Goal: Task Accomplishment & Management: Use online tool/utility

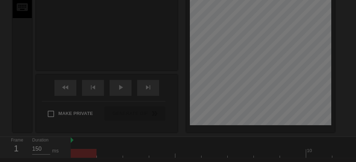
scroll to position [17, 0]
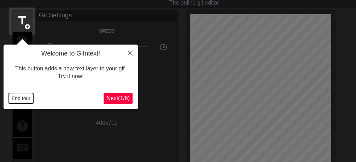
click at [14, 100] on button "End tour" at bounding box center [21, 98] width 24 height 11
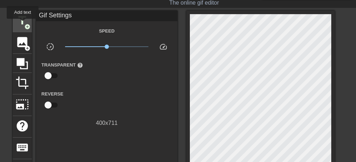
click at [23, 24] on span "title" at bounding box center [22, 20] width 13 height 13
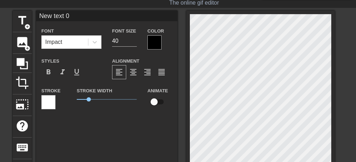
click at [89, 17] on input "New text 0" at bounding box center [106, 16] width 141 height 11
type input "N"
type input "v"
type input "رمضان مبارك"
click at [149, 45] on div at bounding box center [154, 42] width 14 height 14
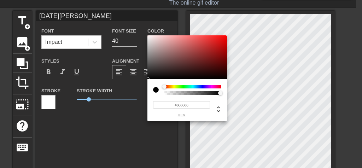
click at [199, 85] on div at bounding box center [192, 87] width 57 height 4
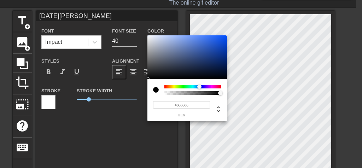
type input "#1E4EB8"
click at [214, 47] on div at bounding box center [186, 57] width 79 height 44
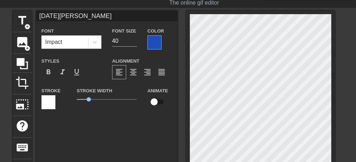
click at [47, 103] on div at bounding box center [48, 102] width 14 height 14
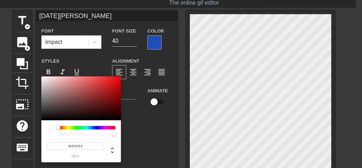
type input "#711616"
click at [105, 101] on div at bounding box center [80, 98] width 79 height 44
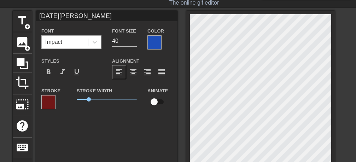
click at [74, 41] on div "Impact" at bounding box center [65, 42] width 46 height 13
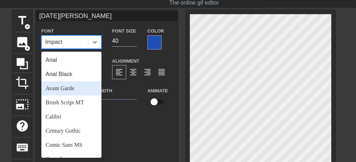
click at [70, 88] on div "Avant Garde" at bounding box center [71, 88] width 60 height 14
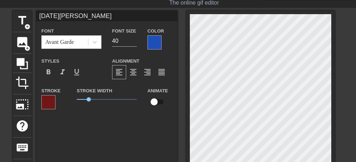
click at [170, 140] on div "رمضان مبارك Font Avant Garde Font Size 40 Color Styles format_bold format_itali…" at bounding box center [106, 111] width 141 height 200
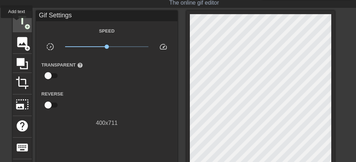
click at [17, 23] on span "title" at bounding box center [22, 20] width 13 height 13
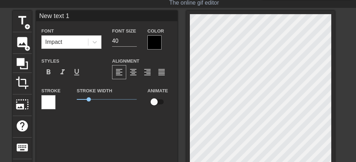
click at [153, 46] on div at bounding box center [154, 42] width 14 height 14
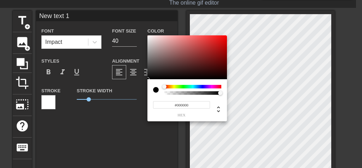
click at [201, 84] on div "#000000 hex" at bounding box center [186, 100] width 79 height 42
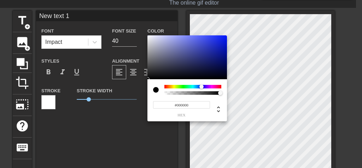
click at [201, 86] on div at bounding box center [192, 87] width 57 height 4
type input "#1A26A2"
click at [214, 51] on div at bounding box center [186, 57] width 79 height 44
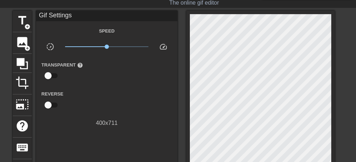
click at [78, 15] on div "Gif Settings" at bounding box center [106, 16] width 141 height 11
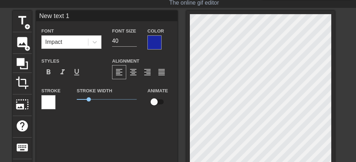
click at [83, 12] on input "New text 1" at bounding box center [106, 16] width 141 height 11
type input "N"
type input "كل عاممممممممممممممممممم"
click at [137, 137] on div "كل عاممممممممممممممممممم Font Impact Font Size 40 Color Styles format_bold form…" at bounding box center [106, 111] width 141 height 200
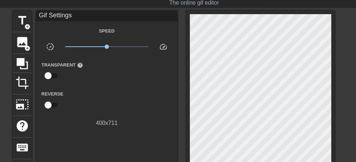
click at [46, 15] on div "Gif Settings" at bounding box center [106, 16] width 141 height 11
click at [83, 14] on div "Gif Settings" at bounding box center [106, 16] width 141 height 11
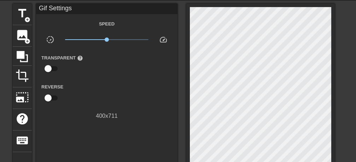
scroll to position [0, 0]
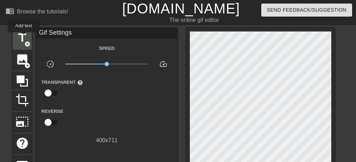
click at [24, 37] on span "title" at bounding box center [22, 37] width 13 height 13
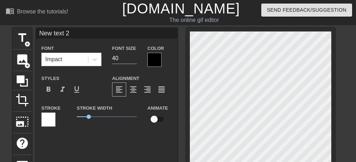
click at [81, 34] on input "New text 2" at bounding box center [106, 33] width 141 height 11
type input "N"
type input "كل عام و أنتم بخير"
click at [152, 59] on div at bounding box center [154, 60] width 14 height 14
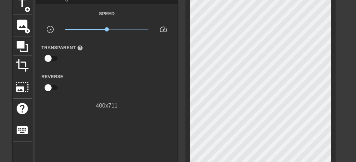
scroll to position [45, 0]
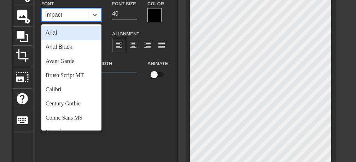
click at [74, 16] on div "Impact" at bounding box center [65, 14] width 46 height 13
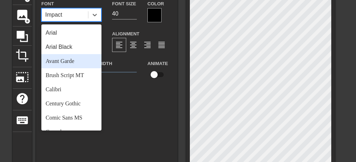
click at [67, 59] on div "Avant Garde" at bounding box center [71, 61] width 60 height 14
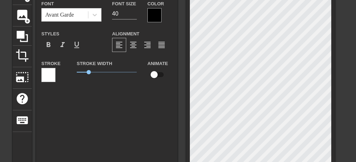
click at [49, 77] on div at bounding box center [48, 75] width 14 height 14
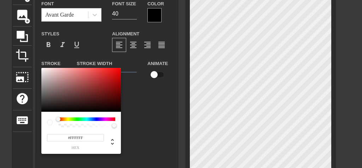
type input "#861414"
click at [109, 89] on div at bounding box center [80, 90] width 79 height 44
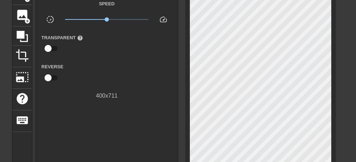
scroll to position [0, 0]
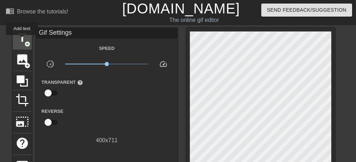
click at [22, 40] on span "title" at bounding box center [22, 37] width 13 height 13
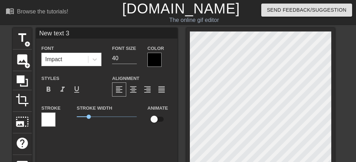
click at [76, 33] on input "New text 3" at bounding box center [106, 33] width 141 height 11
type input "N"
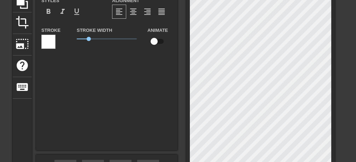
scroll to position [89, 0]
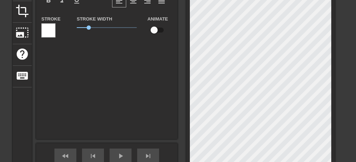
type input "و أعاده الله عليكم بالفرح و السرور"
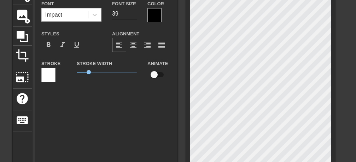
click at [133, 15] on input "39" at bounding box center [124, 13] width 25 height 11
click at [133, 15] on input "38" at bounding box center [124, 13] width 25 height 11
click at [133, 15] on input "37" at bounding box center [124, 13] width 25 height 11
click at [133, 15] on input "36" at bounding box center [124, 13] width 25 height 11
click at [133, 15] on input "35" at bounding box center [124, 13] width 25 height 11
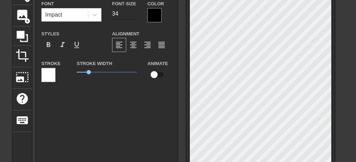
click at [133, 15] on input "34" at bounding box center [124, 13] width 25 height 11
click at [133, 15] on input "33" at bounding box center [124, 13] width 25 height 11
click at [133, 15] on input "32" at bounding box center [124, 13] width 25 height 11
click at [133, 15] on input "31" at bounding box center [124, 13] width 25 height 11
type input "30"
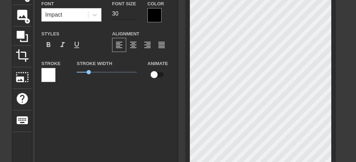
click at [133, 15] on input "30" at bounding box center [124, 13] width 25 height 11
click at [76, 17] on div "Impact" at bounding box center [65, 14] width 46 height 13
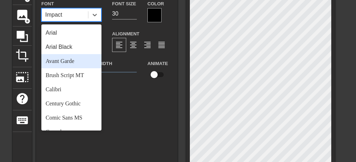
click at [73, 61] on div "Avant Garde" at bounding box center [71, 61] width 60 height 14
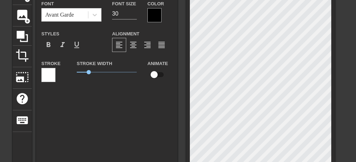
click at [152, 14] on div at bounding box center [154, 15] width 14 height 14
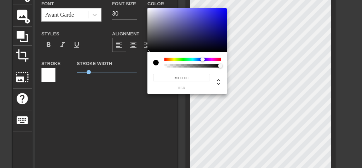
click at [202, 59] on div at bounding box center [192, 60] width 57 height 4
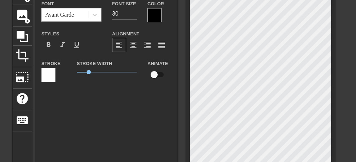
click at [52, 75] on div at bounding box center [48, 75] width 14 height 14
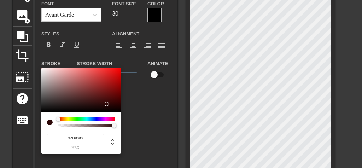
type input "#2D0808"
click at [106, 104] on div at bounding box center [80, 90] width 79 height 44
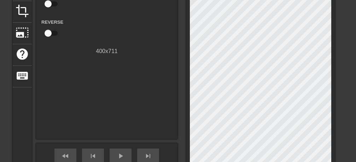
scroll to position [178, 0]
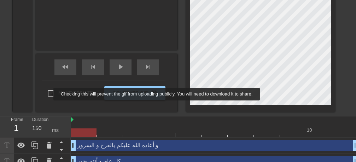
click at [49, 94] on input "Make Private" at bounding box center [50, 93] width 15 height 15
checkbox input "true"
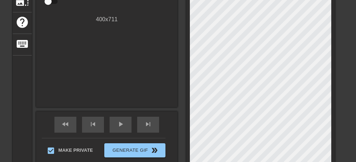
scroll to position [134, 0]
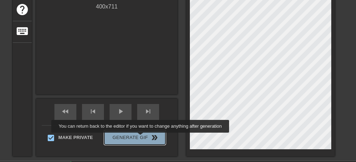
click at [142, 137] on span "Generate Gif double_arrow" at bounding box center [134, 137] width 55 height 8
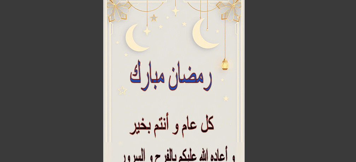
scroll to position [0, 0]
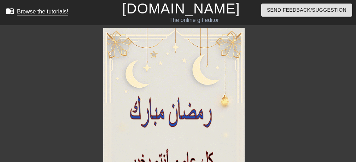
click at [49, 13] on div "Browse the tutorials!" at bounding box center [42, 11] width 51 height 6
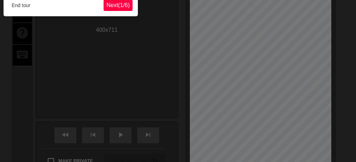
scroll to position [17, 0]
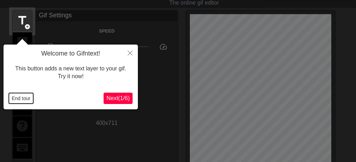
click at [13, 96] on button "End tour" at bounding box center [21, 98] width 24 height 11
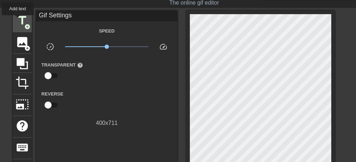
click at [18, 20] on span "title" at bounding box center [22, 20] width 13 height 13
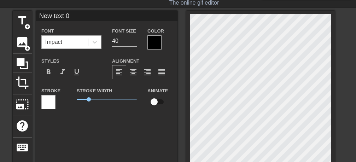
click at [73, 41] on div "Impact" at bounding box center [65, 42] width 46 height 13
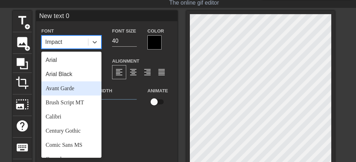
click at [71, 85] on div "Avant Garde" at bounding box center [71, 88] width 60 height 14
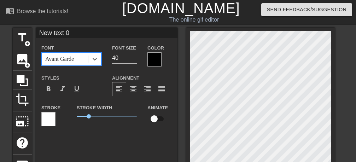
scroll to position [0, 0]
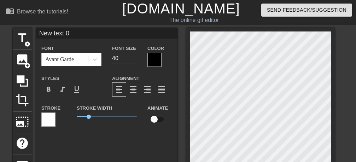
click at [71, 36] on input "New text 0" at bounding box center [106, 33] width 141 height 11
type input "N"
type input "[DATE][PERSON_NAME]"
click at [130, 61] on input "39" at bounding box center [124, 58] width 25 height 11
click at [130, 61] on input "38" at bounding box center [124, 58] width 25 height 11
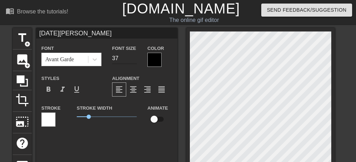
click at [130, 61] on input "37" at bounding box center [124, 58] width 25 height 11
click at [130, 61] on input "36" at bounding box center [124, 58] width 25 height 11
click at [130, 61] on input "35" at bounding box center [124, 58] width 25 height 11
click at [130, 61] on input "34" at bounding box center [124, 58] width 25 height 11
click at [130, 61] on input "33" at bounding box center [124, 58] width 25 height 11
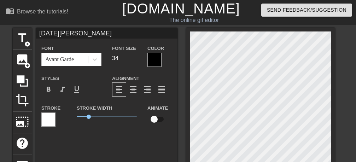
click at [133, 58] on input "34" at bounding box center [124, 58] width 25 height 11
click at [133, 58] on input "35" at bounding box center [124, 58] width 25 height 11
click at [133, 58] on input "36" at bounding box center [124, 58] width 25 height 11
click at [133, 60] on input "35" at bounding box center [124, 58] width 25 height 11
click at [133, 60] on input "34" at bounding box center [124, 58] width 25 height 11
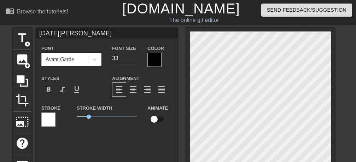
click at [133, 60] on input "33" at bounding box center [124, 58] width 25 height 11
click at [133, 60] on input "32" at bounding box center [124, 58] width 25 height 11
click at [133, 60] on input "31" at bounding box center [124, 58] width 25 height 11
click at [133, 60] on input "30" at bounding box center [124, 58] width 25 height 11
click at [133, 60] on input "29" at bounding box center [124, 58] width 25 height 11
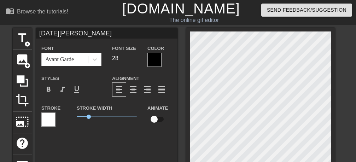
click at [133, 60] on input "28" at bounding box center [124, 58] width 25 height 11
click at [133, 60] on input "27" at bounding box center [124, 58] width 25 height 11
click at [133, 60] on input "26" at bounding box center [124, 58] width 25 height 11
click at [133, 60] on input "25" at bounding box center [124, 58] width 25 height 11
type input "24"
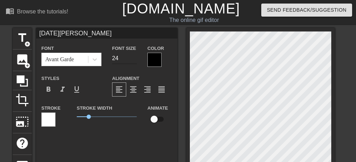
click at [133, 60] on input "24" at bounding box center [124, 58] width 25 height 11
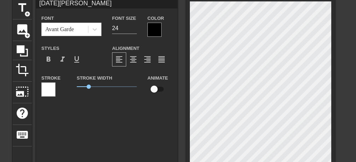
scroll to position [45, 0]
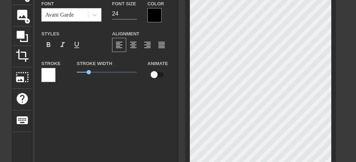
type input "[DATE][PERSON_NAME]"
click at [158, 16] on div at bounding box center [154, 15] width 14 height 14
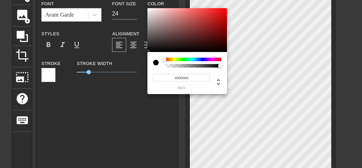
type input "#6A0D0D"
click at [217, 34] on div at bounding box center [186, 30] width 79 height 44
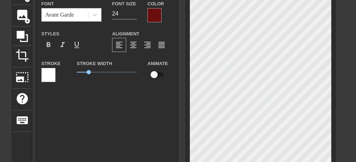
click at [51, 78] on div at bounding box center [48, 75] width 14 height 14
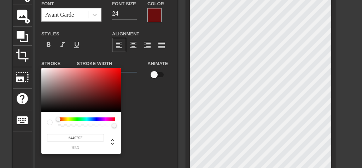
click at [103, 100] on div at bounding box center [80, 90] width 79 height 44
type input "#590707"
click at [114, 96] on div at bounding box center [80, 90] width 79 height 44
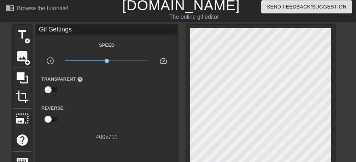
scroll to position [0, 0]
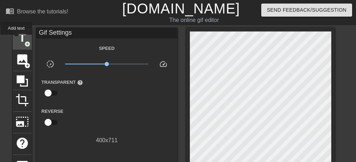
click at [17, 40] on span "title" at bounding box center [22, 37] width 13 height 13
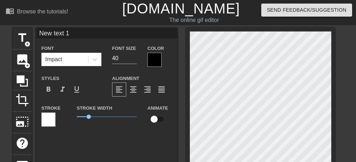
click at [80, 34] on input "New text 1" at bounding box center [106, 33] width 141 height 11
type input "N"
type input "كل عام و أنتم بخير"
click at [78, 59] on div "Impact" at bounding box center [65, 59] width 46 height 13
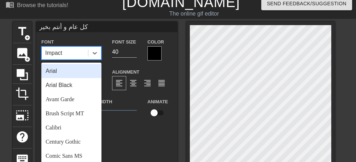
scroll to position [10, 0]
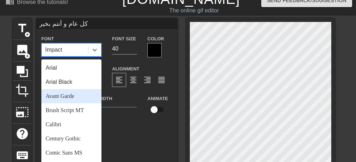
click at [61, 100] on div "Avant Garde" at bounding box center [71, 96] width 60 height 14
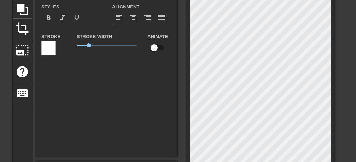
scroll to position [54, 0]
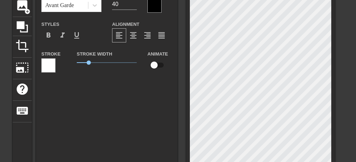
click at [154, 9] on div at bounding box center [154, 6] width 14 height 14
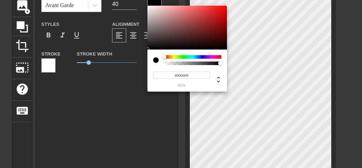
type input "#5E0909"
click at [219, 33] on div at bounding box center [186, 28] width 79 height 44
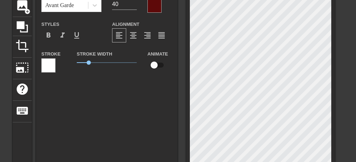
click at [43, 64] on div at bounding box center [48, 65] width 14 height 14
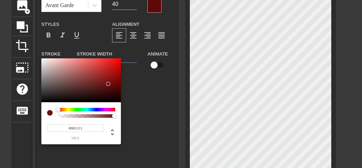
type input "#6B1111"
click at [108, 84] on div at bounding box center [80, 80] width 79 height 44
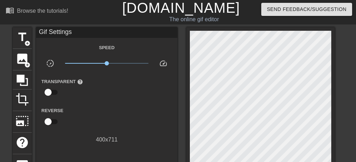
scroll to position [0, 0]
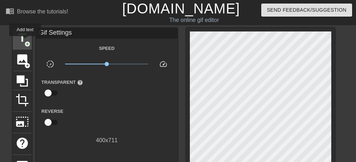
click at [25, 41] on span "add_circle" at bounding box center [27, 44] width 6 height 6
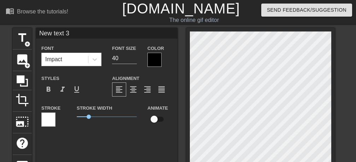
click at [93, 36] on input "New text 3" at bounding box center [106, 33] width 141 height 11
type input "N"
type input ","
type input "و بعودة الأيام"
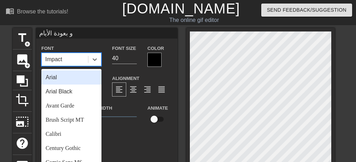
click at [75, 61] on div "Font option Arial focused, 1 of 24. 24 results available. Use Up and Down to ch…" at bounding box center [106, 88] width 131 height 89
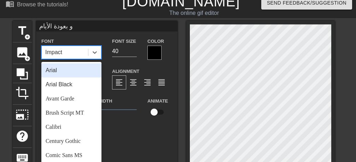
scroll to position [10, 0]
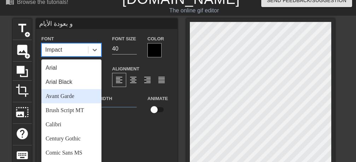
click at [70, 96] on div "Avant Garde" at bounding box center [71, 96] width 60 height 14
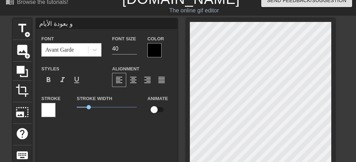
click at [153, 48] on div at bounding box center [154, 50] width 14 height 14
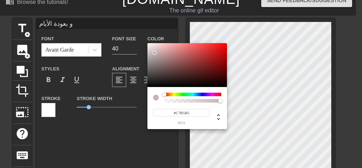
type input "#640F0F"
click at [215, 70] on div at bounding box center [186, 65] width 79 height 44
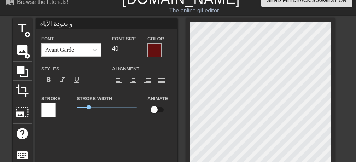
click at [52, 109] on div at bounding box center [48, 110] width 14 height 14
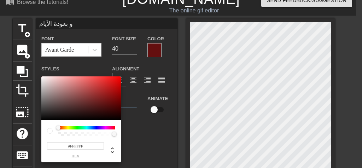
type input "#580C0C"
click at [110, 105] on div at bounding box center [80, 98] width 79 height 44
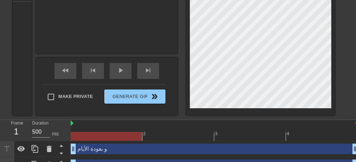
scroll to position [219, 0]
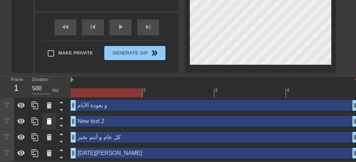
click at [46, 124] on icon at bounding box center [49, 121] width 8 height 8
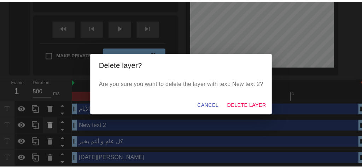
scroll to position [213, 0]
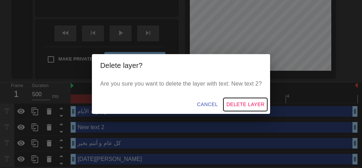
click at [262, 99] on button "Delete Layer" at bounding box center [245, 104] width 44 height 13
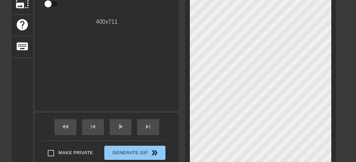
scroll to position [163, 0]
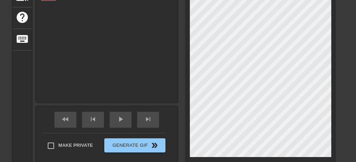
scroll to position [118, 0]
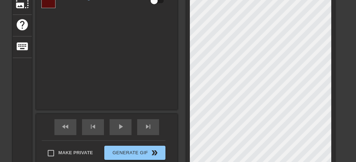
click at [146, 62] on div "و بعودة الأيام Font Avant Garde Font Size 40 Color Styles format_bold format_it…" at bounding box center [106, 10] width 141 height 200
type input "كل عام و أنتم بخير"
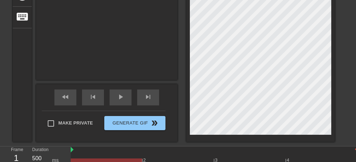
scroll to position [163, 0]
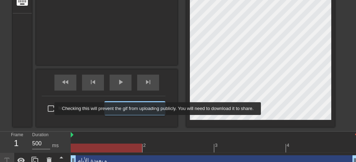
click at [50, 108] on input "Make Private" at bounding box center [50, 108] width 15 height 15
checkbox input "true"
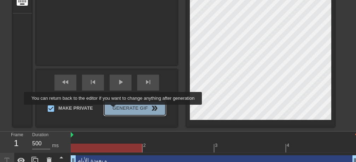
click at [115, 109] on span "Generate Gif double_arrow" at bounding box center [134, 108] width 55 height 8
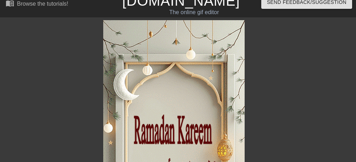
scroll to position [0, 0]
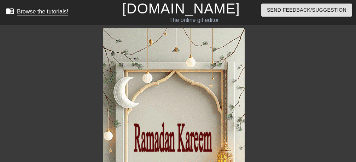
click at [30, 14] on div "Browse the tutorials!" at bounding box center [42, 11] width 51 height 6
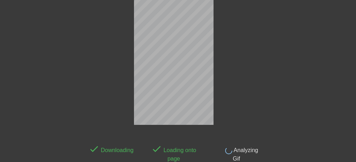
scroll to position [48, 0]
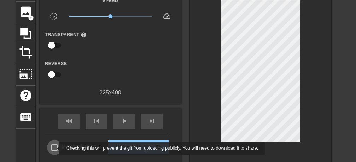
click at [54, 148] on input "Make Private" at bounding box center [54, 147] width 15 height 15
checkbox input "true"
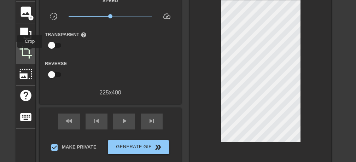
click at [30, 53] on span "crop" at bounding box center [25, 52] width 13 height 13
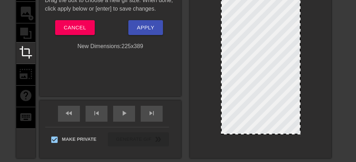
drag, startPoint x: 269, startPoint y: 136, endPoint x: 270, endPoint y: 132, distance: 3.9
click at [270, 132] on div at bounding box center [260, 65] width 79 height 137
click at [270, 131] on div at bounding box center [260, 131] width 78 height 4
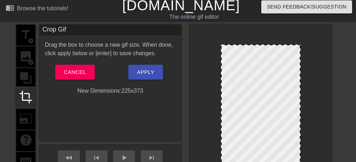
click at [253, 45] on div at bounding box center [260, 111] width 79 height 132
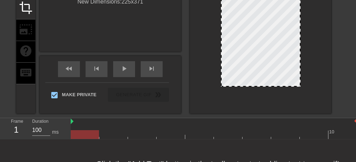
click at [274, 84] on div at bounding box center [260, 20] width 79 height 131
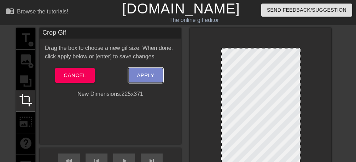
click at [143, 76] on span "Apply" at bounding box center [145, 75] width 17 height 9
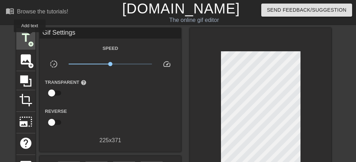
click at [30, 37] on span "title" at bounding box center [25, 37] width 13 height 13
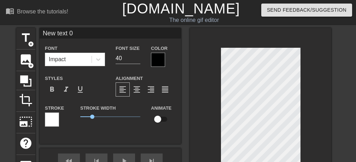
click at [79, 33] on input "New text 0" at bounding box center [110, 33] width 141 height 11
type input "N"
type input "رمضان كريم"
click at [139, 58] on input "41" at bounding box center [127, 58] width 25 height 11
click at [139, 58] on input "42" at bounding box center [127, 58] width 25 height 11
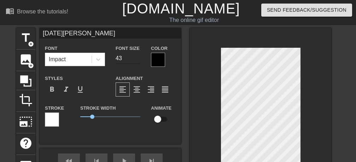
click at [137, 55] on input "43" at bounding box center [127, 58] width 25 height 11
click at [137, 55] on input "44" at bounding box center [127, 58] width 25 height 11
click at [137, 55] on input "45" at bounding box center [127, 58] width 25 height 11
click at [137, 55] on input "46" at bounding box center [127, 58] width 25 height 11
click at [137, 55] on input "47" at bounding box center [127, 58] width 25 height 11
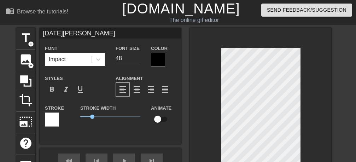
click at [137, 55] on input "48" at bounding box center [127, 58] width 25 height 11
click at [137, 60] on input "47" at bounding box center [127, 58] width 25 height 11
type input "32"
click at [137, 60] on input "32" at bounding box center [127, 58] width 25 height 11
type input "رمضان كريم"
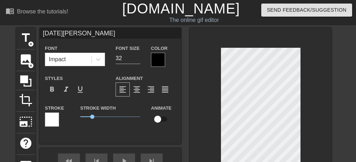
click at [159, 56] on div at bounding box center [158, 60] width 14 height 14
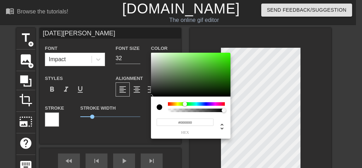
click at [185, 103] on div at bounding box center [196, 104] width 57 height 4
type input "#41A626"
click at [212, 68] on div at bounding box center [190, 75] width 79 height 44
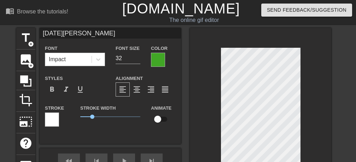
click at [69, 58] on div "Impact" at bounding box center [68, 59] width 46 height 13
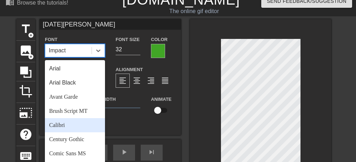
scroll to position [10, 0]
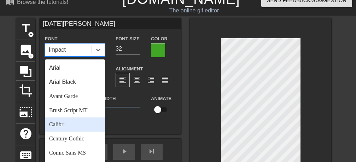
click at [65, 124] on div "Calibri" at bounding box center [75, 124] width 60 height 14
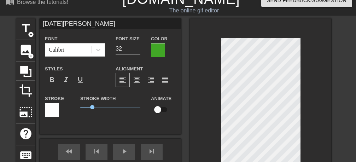
click at [55, 110] on div at bounding box center [52, 110] width 14 height 14
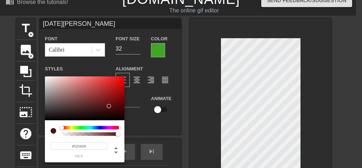
type input "#521010"
click at [109, 106] on div at bounding box center [84, 98] width 79 height 44
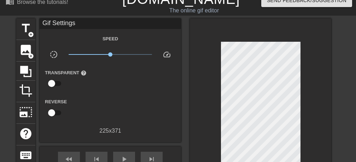
scroll to position [0, 0]
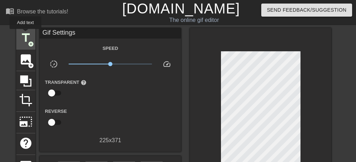
click at [26, 34] on span "title" at bounding box center [25, 37] width 13 height 13
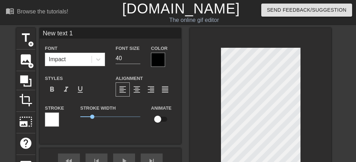
click at [82, 33] on input "New text 1" at bounding box center [110, 33] width 141 height 11
type input "N"
type input "كل عام و أنتم بخير"
click at [138, 60] on input "39" at bounding box center [127, 58] width 25 height 11
click at [138, 60] on input "38" at bounding box center [127, 58] width 25 height 11
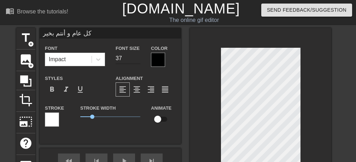
click at [138, 60] on input "37" at bounding box center [127, 58] width 25 height 11
click at [138, 60] on input "36" at bounding box center [127, 58] width 25 height 11
click at [138, 60] on input "35" at bounding box center [127, 58] width 25 height 11
click at [138, 60] on input "34" at bounding box center [127, 58] width 25 height 11
click at [138, 60] on input "33" at bounding box center [127, 58] width 25 height 11
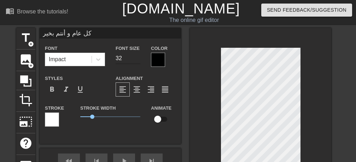
click at [138, 60] on input "32" at bounding box center [127, 58] width 25 height 11
click at [138, 60] on input "31" at bounding box center [127, 58] width 25 height 11
click at [138, 60] on input "30" at bounding box center [127, 58] width 25 height 11
click at [138, 60] on input "29" at bounding box center [127, 58] width 25 height 11
click at [138, 60] on input "28" at bounding box center [127, 58] width 25 height 11
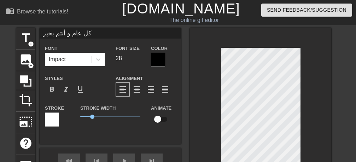
type input "27"
click at [138, 60] on input "27" at bounding box center [127, 58] width 25 height 11
type input "كل عام و أنتم بخير"
click at [156, 58] on div at bounding box center [158, 60] width 14 height 14
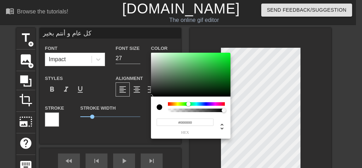
click at [188, 104] on div at bounding box center [196, 104] width 57 height 4
type input "#139528"
click at [220, 71] on div at bounding box center [190, 75] width 79 height 44
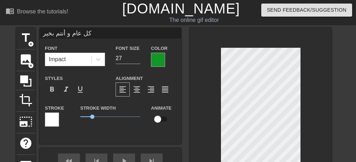
click at [49, 121] on div at bounding box center [52, 119] width 14 height 14
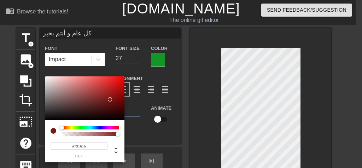
click at [110, 99] on div at bounding box center [84, 98] width 79 height 44
type input "#B31B1B"
click at [112, 89] on div at bounding box center [84, 98] width 79 height 44
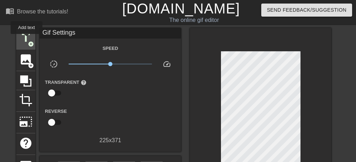
click at [27, 39] on span "title" at bounding box center [25, 37] width 13 height 13
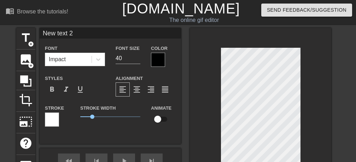
click at [82, 35] on input "New text 2" at bounding box center [110, 33] width 141 height 11
type input "N"
type input ","
type input "وبعودة الأيام"
click at [135, 61] on input "39" at bounding box center [127, 58] width 25 height 11
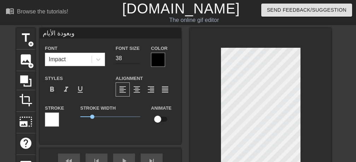
click at [135, 61] on input "38" at bounding box center [127, 58] width 25 height 11
click at [135, 61] on input "37" at bounding box center [127, 58] width 25 height 11
click at [135, 61] on input "36" at bounding box center [127, 58] width 25 height 11
click at [135, 61] on input "35" at bounding box center [127, 58] width 25 height 11
click at [135, 61] on input "34" at bounding box center [127, 58] width 25 height 11
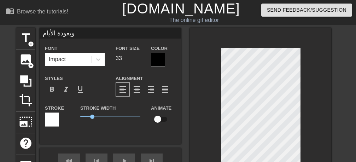
click at [135, 61] on input "33" at bounding box center [127, 58] width 25 height 11
click at [135, 61] on input "32" at bounding box center [127, 58] width 25 height 11
click at [135, 61] on input "31" at bounding box center [127, 58] width 25 height 11
type input "30"
click at [135, 61] on input "30" at bounding box center [127, 58] width 25 height 11
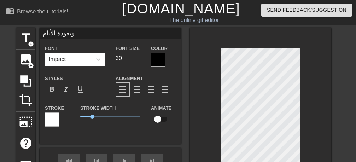
type input "وبعودة الأيام"
click at [153, 61] on div at bounding box center [158, 60] width 14 height 14
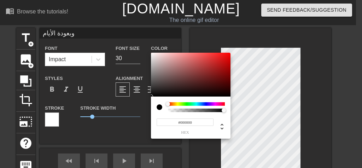
click at [185, 103] on div at bounding box center [196, 104] width 57 height 4
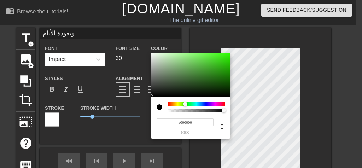
type input "#2F871D"
click at [213, 73] on div at bounding box center [190, 75] width 79 height 44
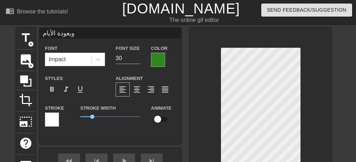
click at [51, 119] on div at bounding box center [52, 119] width 14 height 14
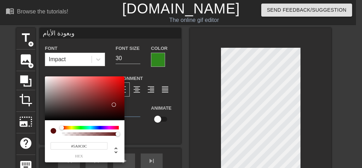
type input "#5A0C0C"
click at [114, 105] on div at bounding box center [84, 98] width 79 height 44
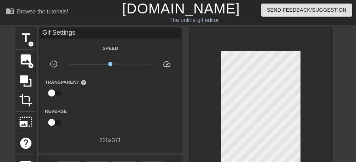
scroll to position [45, 0]
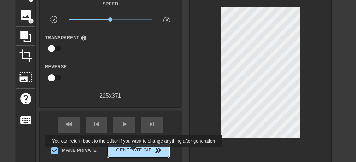
click at [135, 152] on span "Generate Gif double_arrow" at bounding box center [138, 150] width 55 height 8
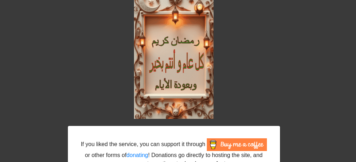
scroll to position [0, 0]
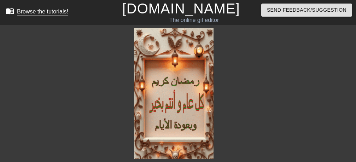
click at [28, 13] on div "Browse the tutorials!" at bounding box center [42, 11] width 51 height 6
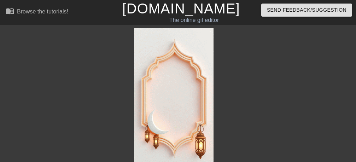
scroll to position [46, 0]
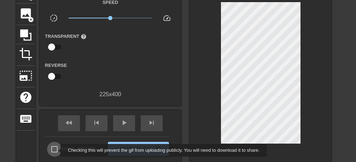
click at [56, 150] on input "Make Private" at bounding box center [54, 149] width 15 height 15
checkbox input "true"
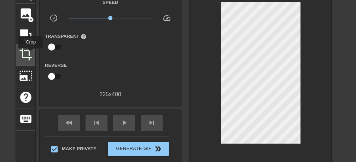
click at [31, 53] on span "crop" at bounding box center [25, 53] width 13 height 13
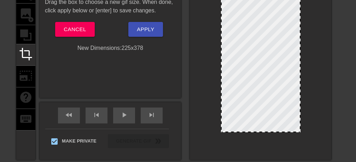
drag, startPoint x: 269, startPoint y: 140, endPoint x: 269, endPoint y: 132, distance: 7.8
click at [269, 132] on div at bounding box center [260, 132] width 78 height 4
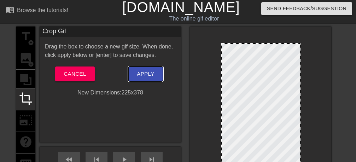
click at [154, 73] on span "Apply" at bounding box center [145, 73] width 17 height 9
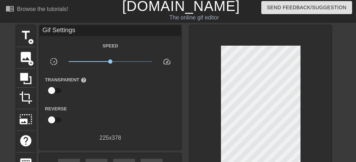
scroll to position [0, 0]
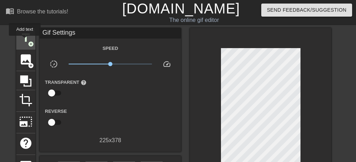
click at [25, 41] on span "title" at bounding box center [25, 37] width 13 height 13
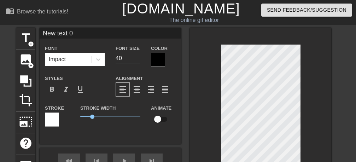
click at [90, 33] on input "New text 0" at bounding box center [110, 33] width 141 height 11
type input "N"
type input "l"
type input "مبارك عليكم الشهر"
click at [137, 60] on input "39" at bounding box center [127, 58] width 25 height 11
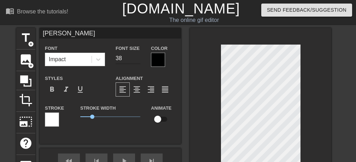
click at [137, 60] on input "38" at bounding box center [127, 58] width 25 height 11
click at [137, 60] on input "37" at bounding box center [127, 58] width 25 height 11
click at [137, 60] on input "36" at bounding box center [127, 58] width 25 height 11
click at [137, 60] on input "35" at bounding box center [127, 58] width 25 height 11
click at [137, 60] on input "34" at bounding box center [127, 58] width 25 height 11
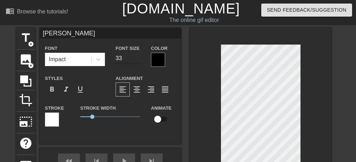
click at [137, 60] on input "33" at bounding box center [127, 58] width 25 height 11
click at [137, 60] on input "32" at bounding box center [127, 58] width 25 height 11
click at [137, 60] on input "31" at bounding box center [127, 58] width 25 height 11
click at [137, 60] on input "30" at bounding box center [127, 58] width 25 height 11
click at [137, 60] on input "29" at bounding box center [127, 58] width 25 height 11
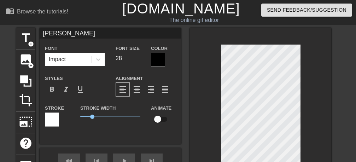
click at [137, 60] on input "28" at bounding box center [127, 58] width 25 height 11
click at [137, 60] on input "27" at bounding box center [127, 58] width 25 height 11
click at [137, 60] on input "26" at bounding box center [127, 58] width 25 height 11
click at [137, 60] on input "25" at bounding box center [127, 58] width 25 height 11
type input "24"
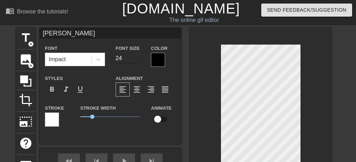
click at [137, 60] on input "24" at bounding box center [127, 58] width 25 height 11
type input "مبارك عليكم الشهر"
click at [159, 65] on div at bounding box center [158, 60] width 14 height 14
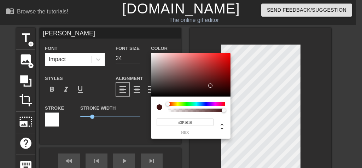
type input "#3F1010"
click at [210, 85] on div at bounding box center [190, 75] width 79 height 44
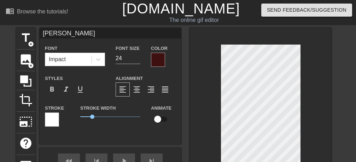
click at [54, 118] on div at bounding box center [52, 119] width 14 height 14
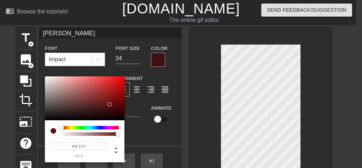
click at [110, 104] on div at bounding box center [84, 98] width 79 height 44
click at [118, 126] on div at bounding box center [90, 128] width 57 height 4
type input "#EC1C2D"
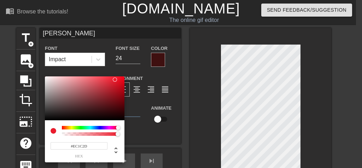
click at [115, 79] on div at bounding box center [84, 98] width 79 height 44
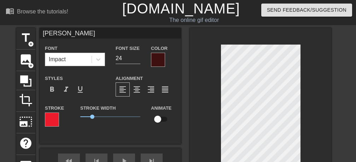
click at [77, 60] on div "Impact" at bounding box center [68, 59] width 46 height 13
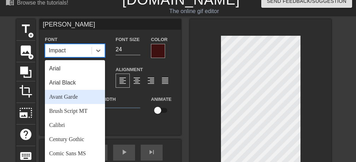
scroll to position [10, 0]
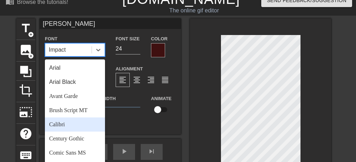
click at [72, 126] on div "Calibri" at bounding box center [75, 124] width 60 height 14
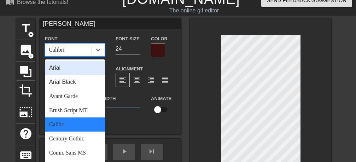
click at [71, 46] on div "Calibri" at bounding box center [68, 49] width 46 height 13
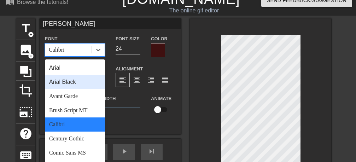
click at [73, 81] on div "Arial Black" at bounding box center [75, 82] width 60 height 14
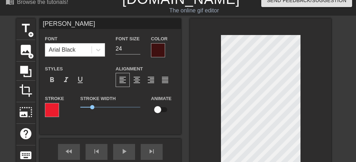
click at [180, 122] on div "Animate" at bounding box center [163, 108] width 35 height 29
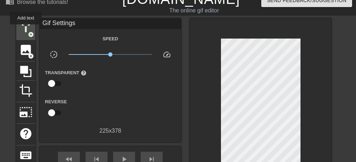
click at [26, 29] on span "title" at bounding box center [25, 28] width 13 height 13
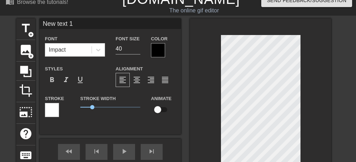
click at [83, 24] on input "New text 1" at bounding box center [110, 23] width 141 height 11
type input "N"
type input ";"
type input "كل سنة و أنتم طيبين"
click at [162, 50] on div at bounding box center [158, 50] width 14 height 14
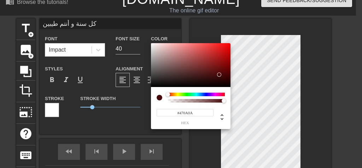
type input "#470A0A"
click at [219, 75] on div at bounding box center [190, 65] width 79 height 44
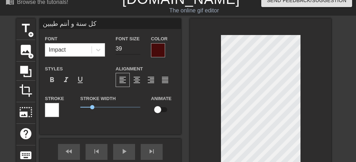
click at [136, 51] on input "39" at bounding box center [127, 48] width 25 height 11
click at [136, 51] on input "38" at bounding box center [127, 48] width 25 height 11
click at [136, 51] on input "37" at bounding box center [127, 48] width 25 height 11
click at [136, 51] on input "36" at bounding box center [127, 48] width 25 height 11
click at [136, 51] on input "35" at bounding box center [127, 48] width 25 height 11
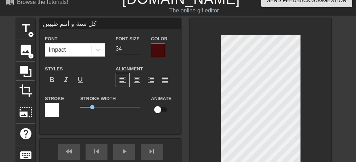
click at [136, 51] on input "34" at bounding box center [127, 48] width 25 height 11
click at [136, 51] on input "33" at bounding box center [127, 48] width 25 height 11
click at [136, 51] on input "32" at bounding box center [127, 48] width 25 height 11
click at [136, 51] on input "31" at bounding box center [127, 48] width 25 height 11
click at [136, 51] on input "30" at bounding box center [127, 48] width 25 height 11
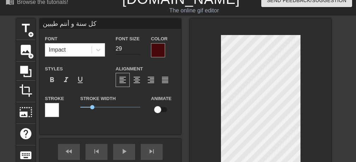
click at [136, 51] on input "29" at bounding box center [127, 48] width 25 height 11
click at [136, 51] on input "28" at bounding box center [127, 48] width 25 height 11
click at [136, 51] on input "27" at bounding box center [127, 48] width 25 height 11
click at [136, 51] on input "26" at bounding box center [127, 48] width 25 height 11
click at [136, 51] on input "25" at bounding box center [127, 48] width 25 height 11
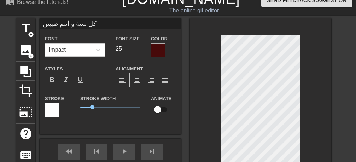
type input "24"
click at [136, 51] on input "24" at bounding box center [127, 48] width 25 height 11
click at [52, 108] on div at bounding box center [52, 110] width 14 height 14
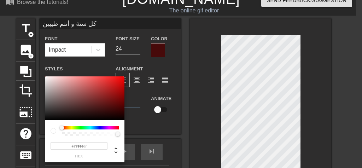
click at [96, 112] on div at bounding box center [84, 98] width 79 height 44
click at [114, 103] on div at bounding box center [84, 98] width 79 height 44
type input "#961515"
click at [113, 94] on div at bounding box center [84, 98] width 79 height 44
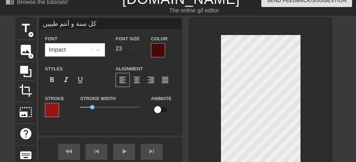
click at [137, 50] on input "23" at bounding box center [127, 48] width 25 height 11
click at [137, 50] on input "22" at bounding box center [127, 48] width 25 height 11
click at [137, 50] on input "21" at bounding box center [127, 48] width 25 height 11
click at [137, 50] on input "20" at bounding box center [127, 48] width 25 height 11
click at [137, 50] on input "19" at bounding box center [127, 48] width 25 height 11
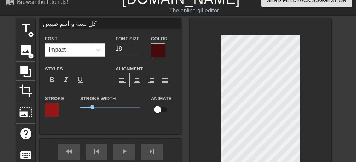
type input "18"
click at [137, 50] on input "18" at bounding box center [127, 48] width 25 height 11
click at [310, 100] on div at bounding box center [260, 107] width 141 height 178
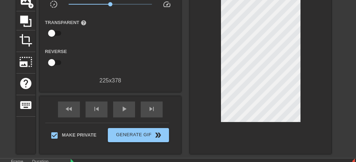
scroll to position [99, 0]
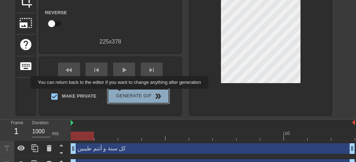
click at [121, 94] on span "Generate Gif double_arrow" at bounding box center [138, 96] width 55 height 8
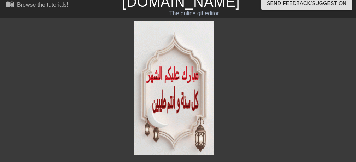
scroll to position [0, 0]
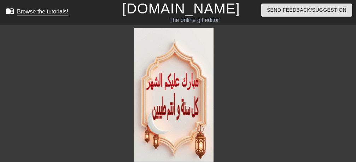
click at [50, 11] on div "Browse the tutorials!" at bounding box center [42, 11] width 51 height 6
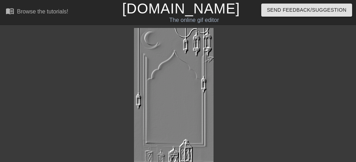
scroll to position [45, 0]
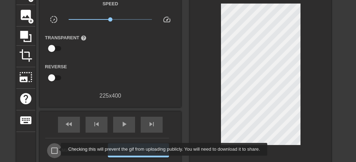
click at [56, 149] on input "Make Private" at bounding box center [54, 150] width 15 height 15
checkbox input "true"
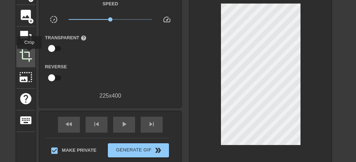
click at [30, 54] on span "crop" at bounding box center [25, 55] width 13 height 13
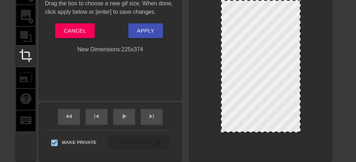
drag, startPoint x: 255, startPoint y: 140, endPoint x: 255, endPoint y: 130, distance: 9.2
click at [255, 130] on div at bounding box center [260, 66] width 79 height 132
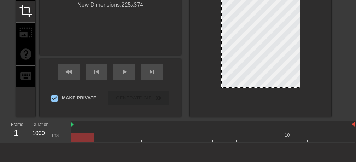
scroll to position [0, 0]
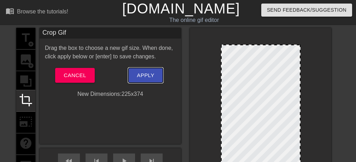
click at [144, 79] on span "Apply" at bounding box center [145, 75] width 17 height 9
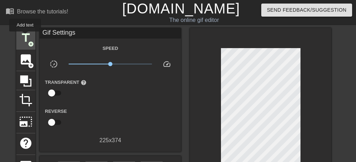
click at [25, 36] on span "title" at bounding box center [25, 37] width 13 height 13
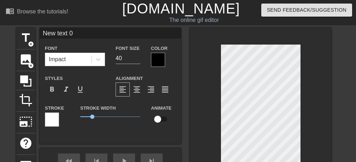
click at [77, 33] on input "New text 0" at bounding box center [110, 33] width 141 height 11
type input "N"
type input "v"
type input "[DATE][PERSON_NAME]"
click at [80, 60] on div "Impact" at bounding box center [68, 59] width 46 height 13
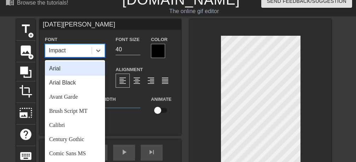
scroll to position [10, 0]
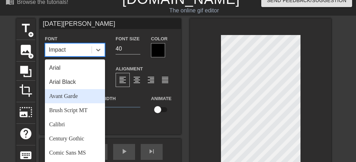
click at [76, 94] on div "Avant Garde" at bounding box center [75, 96] width 60 height 14
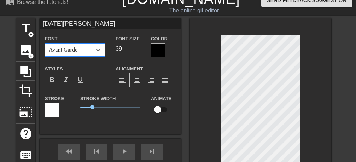
click at [136, 50] on input "39" at bounding box center [127, 48] width 25 height 11
click at [136, 50] on input "38" at bounding box center [127, 48] width 25 height 11
click at [136, 50] on input "37" at bounding box center [127, 48] width 25 height 11
click at [136, 50] on input "36" at bounding box center [127, 48] width 25 height 11
click at [136, 50] on input "35" at bounding box center [127, 48] width 25 height 11
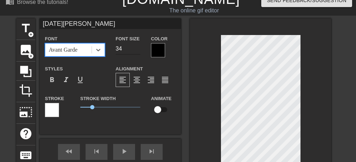
click at [136, 50] on input "34" at bounding box center [127, 48] width 25 height 11
type input "33"
click at [136, 50] on input "33" at bounding box center [127, 48] width 25 height 11
click at [159, 50] on div at bounding box center [158, 50] width 14 height 14
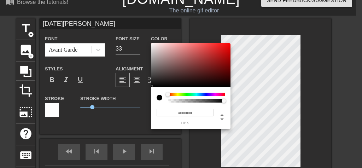
type input "#660F0F"
click at [218, 69] on div at bounding box center [190, 65] width 79 height 44
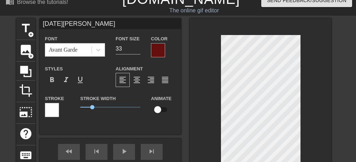
click at [50, 112] on div at bounding box center [52, 110] width 14 height 14
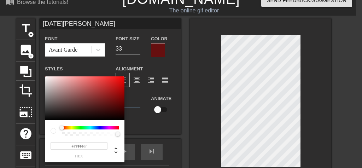
type input "#561515"
click at [105, 105] on div at bounding box center [84, 98] width 79 height 44
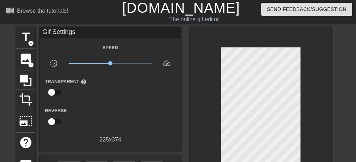
scroll to position [0, 0]
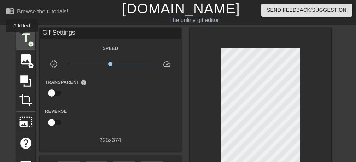
click at [22, 37] on span "title" at bounding box center [25, 37] width 13 height 13
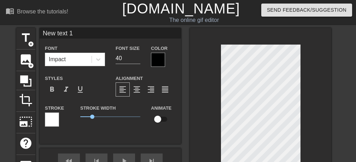
click at [80, 36] on input "New text 1" at bounding box center [110, 33] width 141 height 11
type input "N"
type input "كل عام و أنتم بصحة وسعادة"
click at [139, 60] on input "39" at bounding box center [127, 58] width 25 height 11
click at [139, 60] on input "38" at bounding box center [127, 58] width 25 height 11
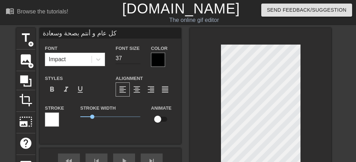
click at [139, 60] on input "37" at bounding box center [127, 58] width 25 height 11
click at [139, 60] on input "36" at bounding box center [127, 58] width 25 height 11
click at [139, 60] on input "35" at bounding box center [127, 58] width 25 height 11
click at [139, 60] on input "34" at bounding box center [127, 58] width 25 height 11
click at [139, 60] on input "33" at bounding box center [127, 58] width 25 height 11
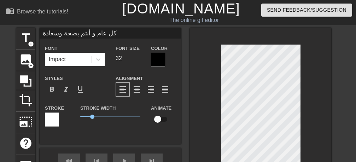
click at [139, 60] on input "32" at bounding box center [127, 58] width 25 height 11
click at [139, 60] on input "31" at bounding box center [127, 58] width 25 height 11
click at [139, 60] on input "30" at bounding box center [127, 58] width 25 height 11
click at [139, 60] on input "29" at bounding box center [127, 58] width 25 height 11
click at [139, 60] on input "28" at bounding box center [127, 58] width 25 height 11
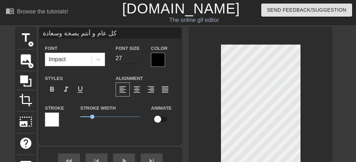
click at [139, 60] on input "27" at bounding box center [127, 58] width 25 height 11
click at [139, 60] on input "26" at bounding box center [127, 58] width 25 height 11
click at [139, 60] on input "25" at bounding box center [127, 58] width 25 height 11
click at [139, 60] on input "24" at bounding box center [127, 58] width 25 height 11
click at [139, 60] on input "23" at bounding box center [127, 58] width 25 height 11
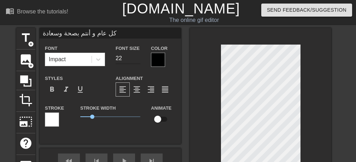
click at [139, 60] on input "22" at bounding box center [127, 58] width 25 height 11
click at [139, 60] on input "21" at bounding box center [127, 58] width 25 height 11
click at [139, 60] on input "20" at bounding box center [127, 58] width 25 height 11
click at [138, 60] on input "19" at bounding box center [127, 58] width 25 height 11
type input "18"
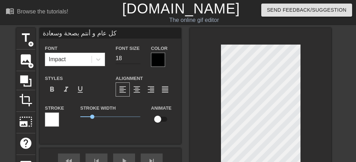
click at [138, 60] on input "18" at bounding box center [127, 58] width 25 height 11
type input "كل عام و أنتم بصحة وسعادة"
click at [161, 63] on div at bounding box center [158, 60] width 14 height 14
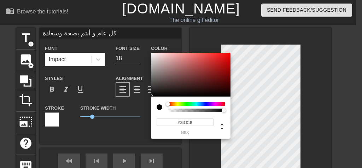
click at [207, 79] on div at bounding box center [190, 75] width 79 height 44
type input "#600A0A"
click at [222, 80] on div at bounding box center [190, 75] width 79 height 44
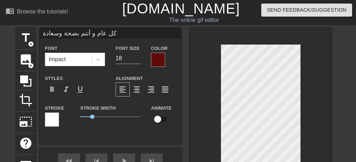
click at [50, 117] on div at bounding box center [52, 119] width 14 height 14
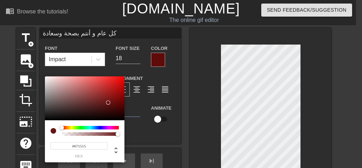
type input "#671515"
click at [108, 102] on div at bounding box center [84, 98] width 79 height 44
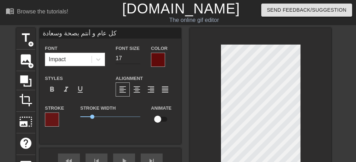
click at [138, 60] on input "17" at bounding box center [127, 58] width 25 height 11
click at [138, 60] on input "16" at bounding box center [127, 58] width 25 height 11
type input "15"
click at [138, 60] on input "15" at bounding box center [127, 58] width 25 height 11
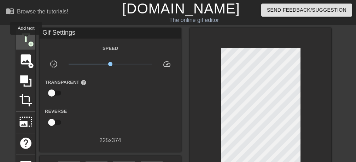
click at [26, 40] on span "title" at bounding box center [25, 37] width 13 height 13
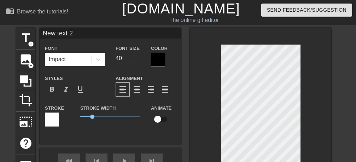
click at [90, 33] on input "New text 2" at bounding box center [110, 33] width 141 height 11
type input "N"
type input "و بعودة الأيام"
click at [136, 58] on input "41" at bounding box center [127, 58] width 25 height 11
click at [136, 58] on input "42" at bounding box center [127, 58] width 25 height 11
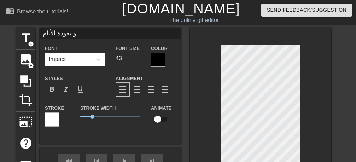
click at [136, 58] on input "43" at bounding box center [127, 58] width 25 height 11
click at [136, 58] on input "44" at bounding box center [127, 58] width 25 height 11
click at [136, 58] on input "45" at bounding box center [127, 58] width 25 height 11
click at [136, 58] on input "46" at bounding box center [127, 58] width 25 height 11
click at [136, 58] on input "47" at bounding box center [127, 58] width 25 height 11
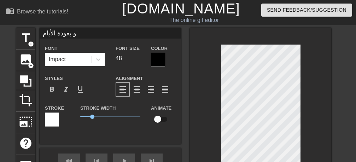
click at [136, 58] on input "48" at bounding box center [127, 58] width 25 height 11
click at [136, 58] on input "49" at bounding box center [127, 58] width 25 height 11
click at [136, 56] on input "50" at bounding box center [127, 58] width 25 height 11
click at [136, 56] on input "51" at bounding box center [127, 58] width 25 height 11
click at [136, 56] on input "52" at bounding box center [127, 58] width 25 height 11
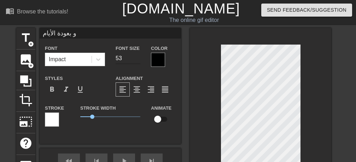
click at [136, 56] on input "53" at bounding box center [127, 58] width 25 height 11
click at [136, 56] on input "54" at bounding box center [127, 58] width 25 height 11
click at [136, 56] on input "55" at bounding box center [127, 58] width 25 height 11
click at [136, 56] on input "56" at bounding box center [127, 58] width 25 height 11
click at [136, 56] on input "57" at bounding box center [127, 58] width 25 height 11
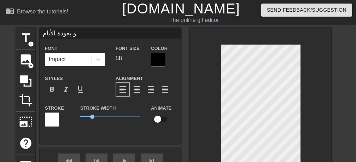
click at [136, 56] on input "58" at bounding box center [127, 58] width 25 height 11
click at [136, 56] on input "59" at bounding box center [127, 58] width 25 height 11
click at [137, 60] on input "58" at bounding box center [127, 58] width 25 height 11
click at [137, 60] on input "57" at bounding box center [127, 58] width 25 height 11
click at [137, 60] on input "56" at bounding box center [127, 58] width 25 height 11
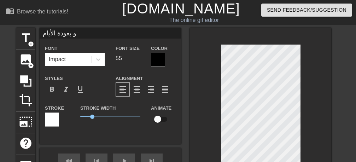
click at [137, 60] on input "55" at bounding box center [127, 58] width 25 height 11
click at [137, 60] on input "54" at bounding box center [127, 58] width 25 height 11
click at [137, 60] on input "53" at bounding box center [127, 58] width 25 height 11
click at [137, 60] on input "52" at bounding box center [127, 58] width 25 height 11
click at [137, 60] on input "51" at bounding box center [127, 58] width 25 height 11
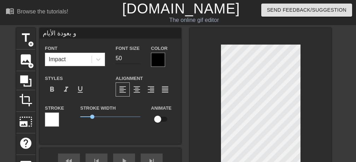
click at [137, 60] on input "50" at bounding box center [127, 58] width 25 height 11
click at [137, 60] on input "49" at bounding box center [127, 58] width 25 height 11
click at [137, 60] on input "48" at bounding box center [127, 58] width 25 height 11
click at [137, 60] on input "47" at bounding box center [127, 58] width 25 height 11
click at [137, 60] on input "46" at bounding box center [127, 58] width 25 height 11
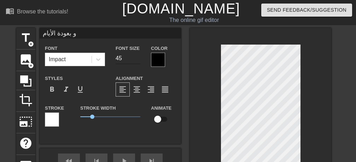
click at [137, 60] on input "45" at bounding box center [127, 58] width 25 height 11
click at [137, 60] on input "44" at bounding box center [127, 58] width 25 height 11
click at [137, 60] on input "43" at bounding box center [127, 58] width 25 height 11
click at [137, 60] on input "42" at bounding box center [127, 58] width 25 height 11
click at [137, 60] on input "41" at bounding box center [127, 58] width 25 height 11
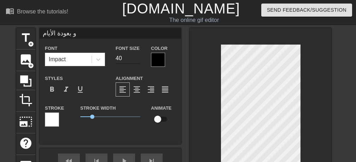
click at [137, 60] on input "40" at bounding box center [127, 58] width 25 height 11
click at [137, 60] on input "39" at bounding box center [127, 58] width 25 height 11
click at [137, 60] on input "38" at bounding box center [127, 58] width 25 height 11
click at [137, 60] on input "37" at bounding box center [127, 58] width 25 height 11
click at [137, 60] on input "36" at bounding box center [127, 58] width 25 height 11
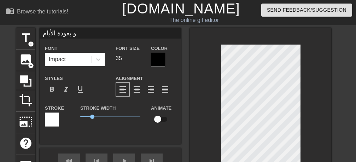
click at [137, 60] on input "35" at bounding box center [127, 58] width 25 height 11
click at [137, 60] on input "34" at bounding box center [127, 58] width 25 height 11
click at [137, 60] on input "33" at bounding box center [127, 58] width 25 height 11
click at [137, 60] on input "32" at bounding box center [127, 58] width 25 height 11
type input "31"
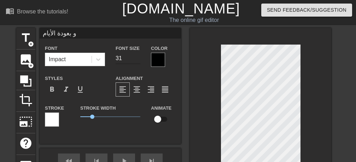
click at [137, 60] on input "31" at bounding box center [127, 58] width 25 height 11
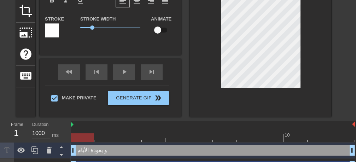
type input "و بعودة الأيام"
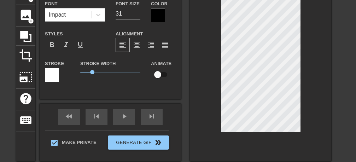
click at [160, 14] on div at bounding box center [158, 15] width 14 height 14
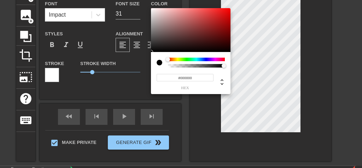
type input "#5C2222"
click at [201, 36] on div at bounding box center [190, 30] width 79 height 44
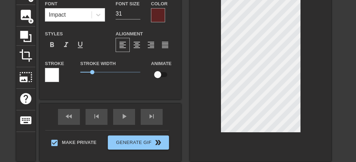
click at [53, 76] on div at bounding box center [52, 75] width 14 height 14
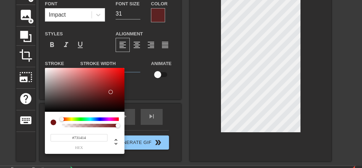
type input "#731414"
click at [111, 92] on div at bounding box center [84, 90] width 79 height 44
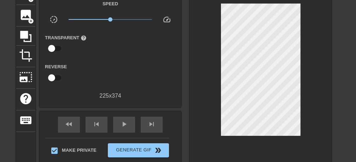
click at [204, 31] on div at bounding box center [260, 75] width 141 height 185
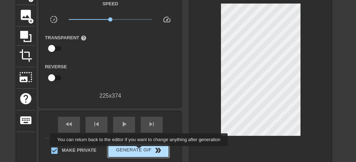
click at [141, 151] on span "Generate Gif double_arrow" at bounding box center [138, 150] width 55 height 8
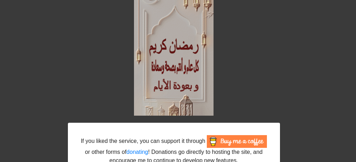
scroll to position [0, 0]
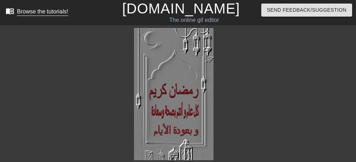
click at [48, 14] on div "Browse the tutorials!" at bounding box center [42, 11] width 51 height 6
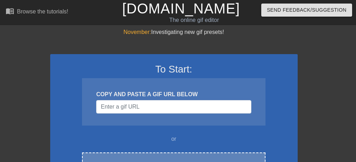
scroll to position [45, 0]
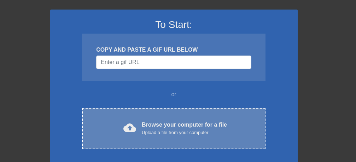
click at [200, 127] on div "Browse your computer for a file Upload a file from your computer" at bounding box center [184, 128] width 85 height 16
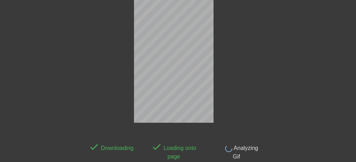
scroll to position [48, 0]
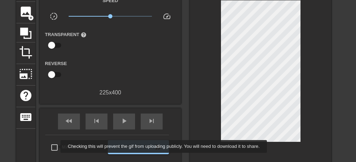
click at [56, 146] on input "Make Private" at bounding box center [54, 147] width 15 height 15
checkbox input "true"
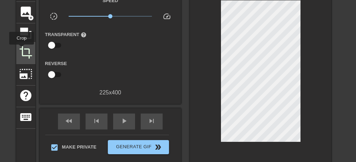
click at [22, 49] on span "crop" at bounding box center [25, 52] width 13 height 13
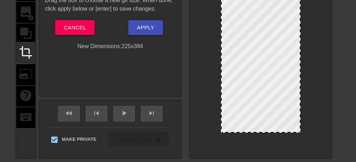
drag, startPoint x: 260, startPoint y: 137, endPoint x: 260, endPoint y: 131, distance: 5.7
click at [260, 131] on div at bounding box center [260, 132] width 78 height 4
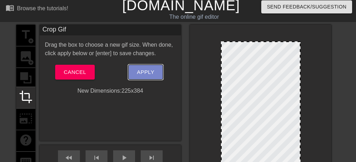
click at [146, 73] on span "Apply" at bounding box center [145, 71] width 17 height 9
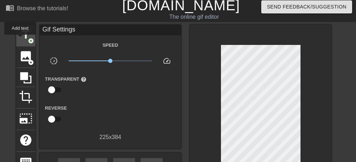
click at [20, 40] on span "title" at bounding box center [25, 34] width 13 height 13
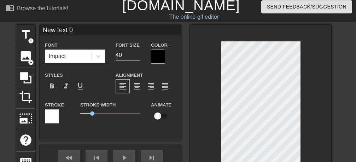
click at [94, 29] on input "New text 0" at bounding box center [110, 30] width 141 height 11
type input "N"
type input "رمضان مبارك"
click at [136, 57] on input "39" at bounding box center [127, 54] width 25 height 11
click at [136, 57] on input "38" at bounding box center [127, 54] width 25 height 11
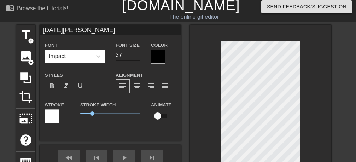
click at [136, 57] on input "37" at bounding box center [127, 54] width 25 height 11
click at [136, 57] on input "36" at bounding box center [127, 54] width 25 height 11
click at [136, 57] on input "35" at bounding box center [127, 54] width 25 height 11
click at [136, 57] on input "34" at bounding box center [127, 54] width 25 height 11
click at [136, 57] on input "33" at bounding box center [127, 54] width 25 height 11
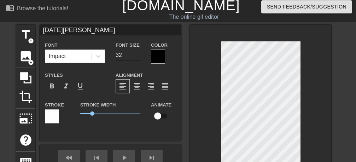
click at [136, 57] on input "32" at bounding box center [127, 54] width 25 height 11
type input "30"
click at [136, 57] on input "30" at bounding box center [127, 54] width 25 height 11
type input "رمضان مبارك"
click at [152, 55] on div at bounding box center [158, 56] width 14 height 14
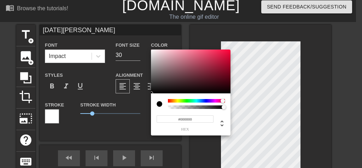
click at [223, 101] on div at bounding box center [196, 101] width 57 height 4
click at [194, 53] on div at bounding box center [190, 71] width 79 height 44
type input "#EC6D89"
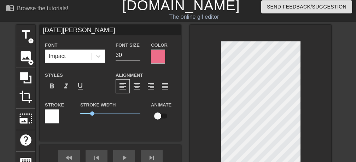
click at [52, 117] on div at bounding box center [52, 116] width 14 height 14
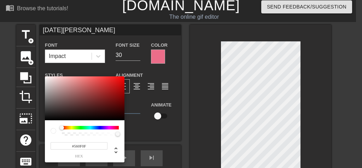
click at [111, 105] on div at bounding box center [84, 98] width 79 height 44
type input "#DA5858"
click at [92, 83] on div at bounding box center [84, 98] width 79 height 44
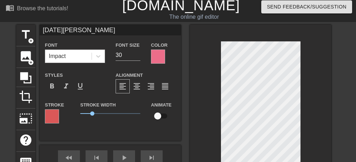
click at [69, 56] on div "Impact" at bounding box center [68, 56] width 46 height 13
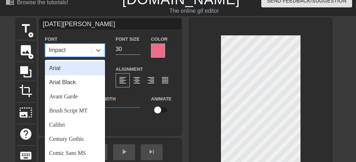
scroll to position [10, 0]
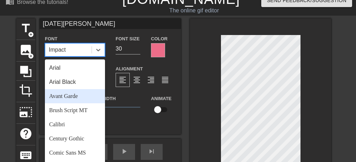
click at [68, 96] on div "Avant Garde" at bounding box center [75, 96] width 60 height 14
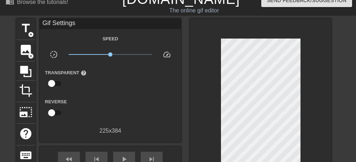
click at [200, 113] on div at bounding box center [260, 110] width 141 height 185
click at [27, 29] on span "title" at bounding box center [25, 28] width 13 height 13
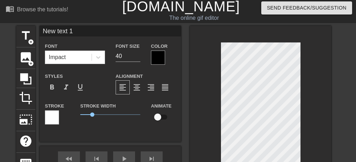
scroll to position [0, 0]
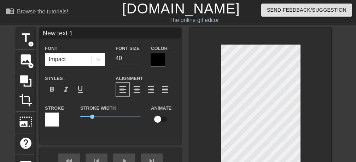
click at [76, 35] on input "New text 1" at bounding box center [110, 33] width 141 height 11
type input "N"
type input "كل عام و انتم بخير"
click at [138, 60] on input "39" at bounding box center [127, 58] width 25 height 11
click at [138, 60] on input "38" at bounding box center [127, 58] width 25 height 11
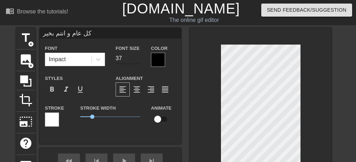
click at [138, 60] on input "37" at bounding box center [127, 58] width 25 height 11
click at [138, 60] on input "36" at bounding box center [127, 58] width 25 height 11
click at [138, 60] on input "35" at bounding box center [127, 58] width 25 height 11
click at [138, 60] on input "34" at bounding box center [127, 58] width 25 height 11
click at [138, 60] on input "33" at bounding box center [127, 58] width 25 height 11
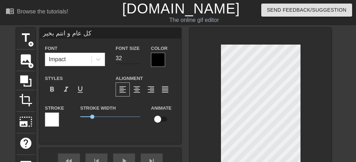
click at [138, 60] on input "32" at bounding box center [127, 58] width 25 height 11
click at [138, 60] on input "31" at bounding box center [127, 58] width 25 height 11
click at [138, 60] on input "30" at bounding box center [127, 58] width 25 height 11
click at [138, 60] on input "29" at bounding box center [127, 58] width 25 height 11
click at [138, 60] on input "28" at bounding box center [127, 58] width 25 height 11
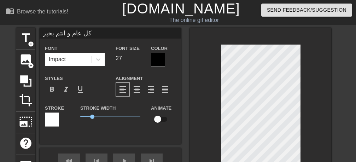
click at [138, 60] on input "27" at bounding box center [127, 58] width 25 height 11
type input "26"
click at [138, 60] on input "26" at bounding box center [127, 58] width 25 height 11
type input "كل عام و انتم بخير"
click at [155, 62] on div at bounding box center [158, 60] width 14 height 14
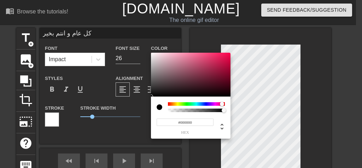
click at [222, 105] on div at bounding box center [196, 104] width 57 height 4
type input "#E83469"
click at [213, 57] on div at bounding box center [190, 75] width 79 height 44
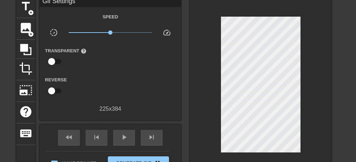
scroll to position [45, 0]
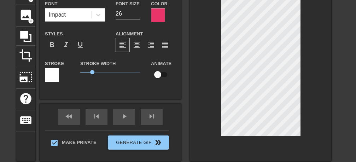
click at [49, 75] on div at bounding box center [52, 75] width 14 height 14
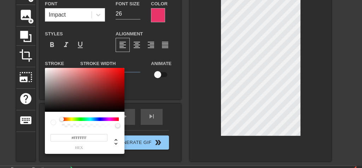
type input "#651515"
click at [108, 94] on div at bounding box center [84, 90] width 79 height 44
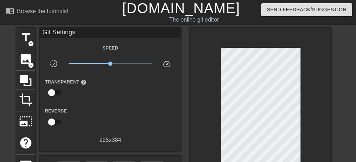
scroll to position [0, 0]
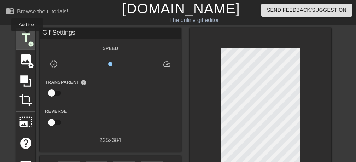
click at [28, 36] on span "title" at bounding box center [25, 37] width 13 height 13
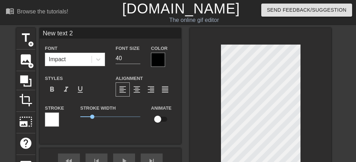
click at [93, 35] on input "New text 2" at bounding box center [110, 33] width 141 height 11
type input "N"
type input "و أعاده الله عليكم باليمن و البركات"
click at [138, 58] on input "22" at bounding box center [127, 58] width 25 height 11
click at [138, 58] on input "21" at bounding box center [127, 58] width 25 height 11
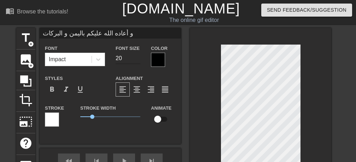
click at [138, 58] on input "20" at bounding box center [127, 58] width 25 height 11
click at [138, 58] on input "19" at bounding box center [127, 58] width 25 height 11
click at [138, 58] on input "18" at bounding box center [127, 58] width 25 height 11
click at [138, 58] on input "17" at bounding box center [127, 58] width 25 height 11
click at [138, 58] on input "16" at bounding box center [127, 58] width 25 height 11
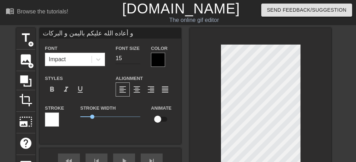
type input "15"
click at [138, 58] on input "15" at bounding box center [127, 58] width 25 height 11
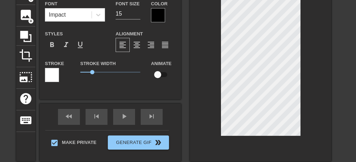
type input "و أعاده الله عليكم باليمن و البركات"
click at [163, 17] on div at bounding box center [158, 15] width 14 height 14
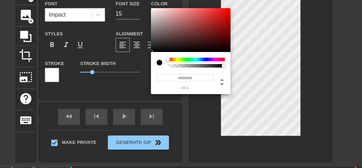
type input "#430F0F"
click at [213, 40] on div at bounding box center [190, 30] width 79 height 44
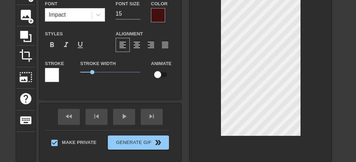
click at [49, 72] on div at bounding box center [52, 75] width 14 height 14
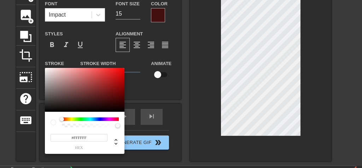
type input "#570A0A"
click at [115, 97] on div at bounding box center [84, 90] width 79 height 44
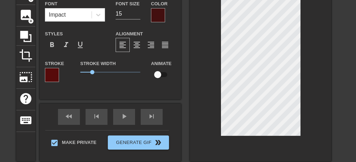
click at [153, 18] on div at bounding box center [158, 15] width 14 height 14
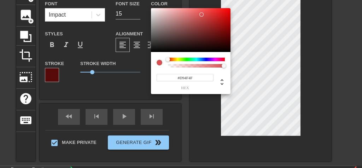
click at [201, 14] on div at bounding box center [190, 30] width 79 height 44
type input "#E82929"
click at [216, 12] on div at bounding box center [190, 30] width 79 height 44
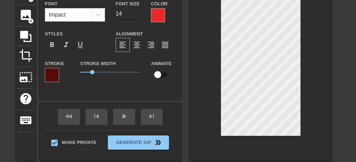
click at [136, 14] on input "14" at bounding box center [127, 13] width 25 height 11
click at [136, 14] on input "13" at bounding box center [127, 13] width 25 height 11
click at [136, 14] on input "12" at bounding box center [127, 13] width 25 height 11
click at [136, 14] on input "11" at bounding box center [127, 13] width 25 height 11
type input "10"
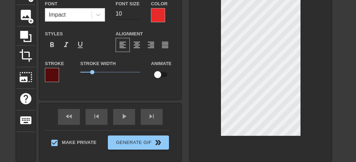
click at [136, 14] on input "10" at bounding box center [127, 13] width 25 height 11
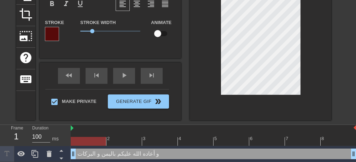
scroll to position [0, 0]
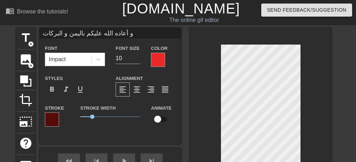
drag, startPoint x: 123, startPoint y: 34, endPoint x: 16, endPoint y: 38, distance: 107.5
click at [40, 38] on input "و أعاده الله عليكم باليمن و البركات" at bounding box center [110, 33] width 141 height 11
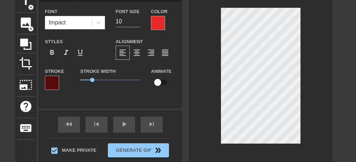
scroll to position [45, 0]
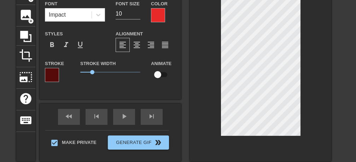
type input "و بعودة الأيام"
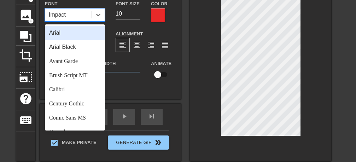
click at [72, 16] on div "Impact" at bounding box center [68, 14] width 46 height 13
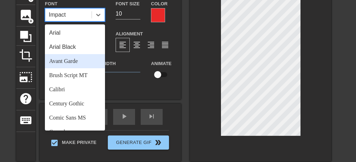
click at [73, 60] on div "Avant Garde" at bounding box center [75, 61] width 60 height 14
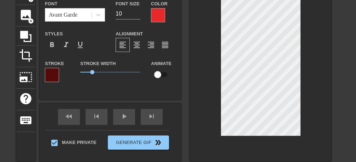
click at [51, 77] on div at bounding box center [52, 75] width 14 height 14
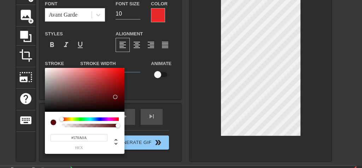
type input "#D45050"
click at [94, 75] on div at bounding box center [84, 90] width 79 height 44
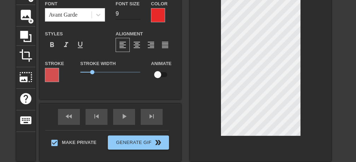
click at [137, 14] on input "9" at bounding box center [127, 13] width 25 height 11
click at [137, 14] on input "8" at bounding box center [127, 13] width 25 height 11
type input "7"
click at [137, 14] on input "7" at bounding box center [127, 13] width 25 height 11
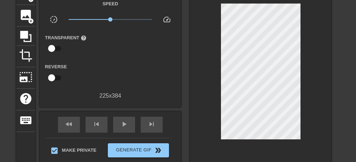
click at [303, 46] on div at bounding box center [260, 75] width 141 height 185
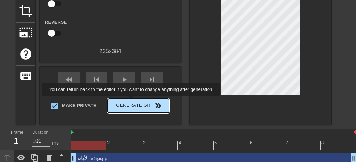
click at [132, 101] on span "Generate Gif double_arrow" at bounding box center [138, 105] width 55 height 8
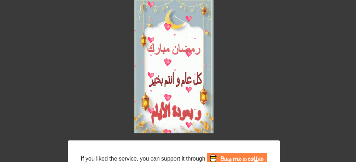
scroll to position [0, 0]
